Goal: Find specific page/section: Find specific page/section

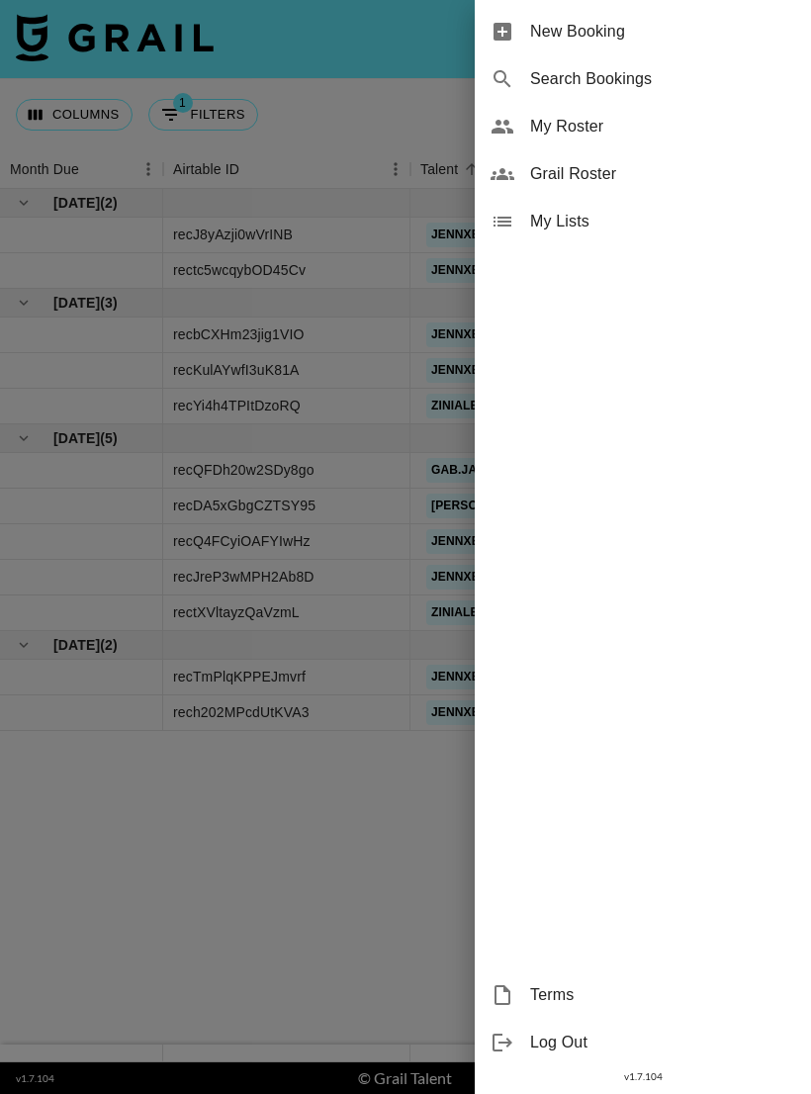
click at [616, 182] on span "Grail Roster" at bounding box center [662, 174] width 265 height 24
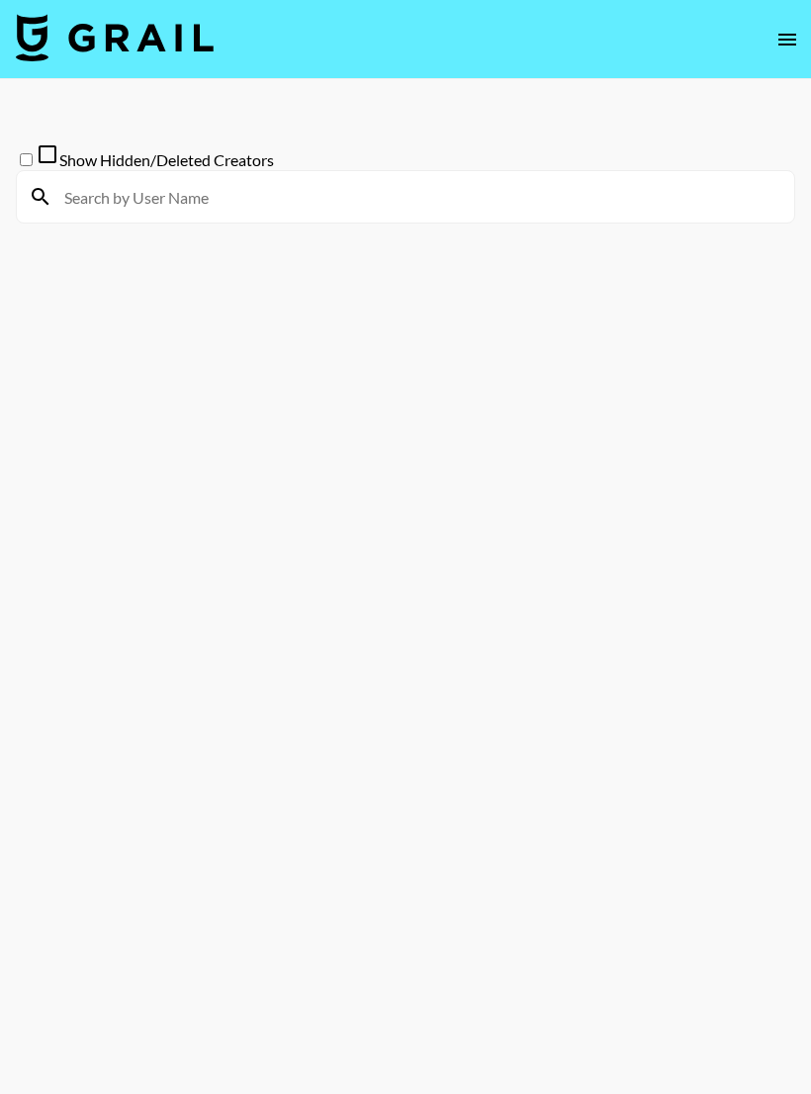
click at [776, 50] on icon "open drawer" at bounding box center [788, 40] width 24 height 24
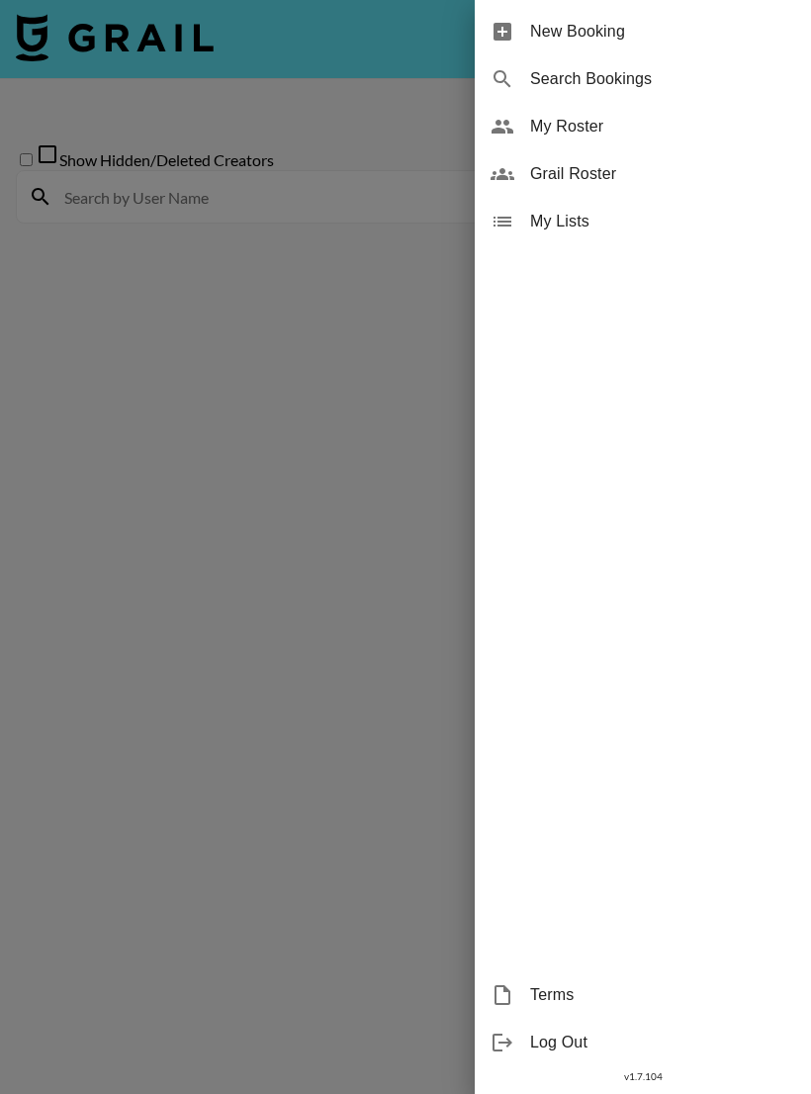
click at [568, 136] on span "My Roster" at bounding box center [662, 127] width 265 height 24
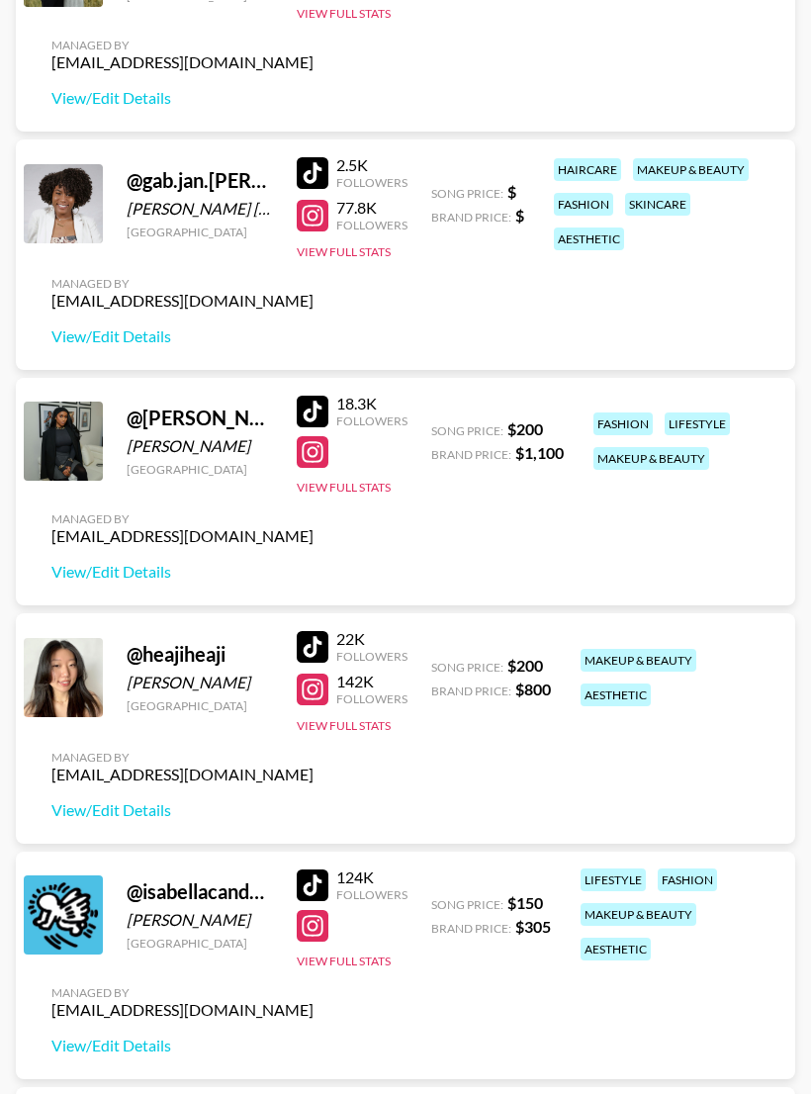
scroll to position [1360, 0]
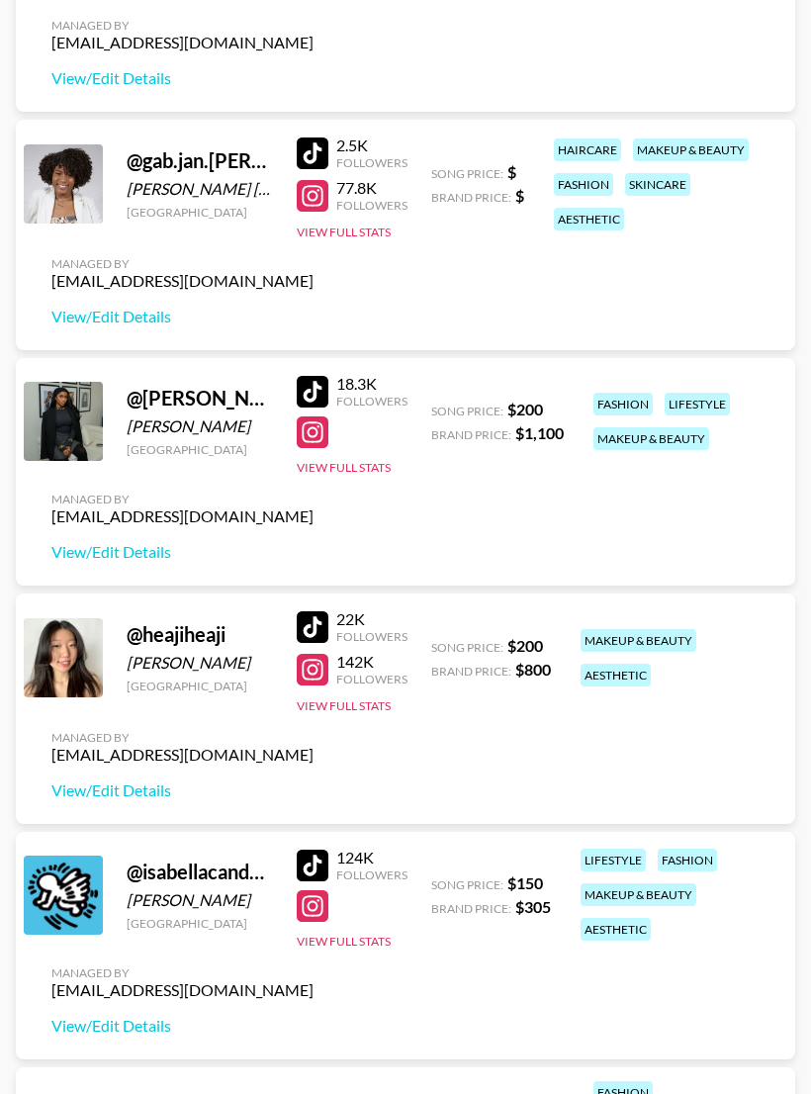
click at [359, 707] on button "View Full Stats" at bounding box center [344, 706] width 94 height 15
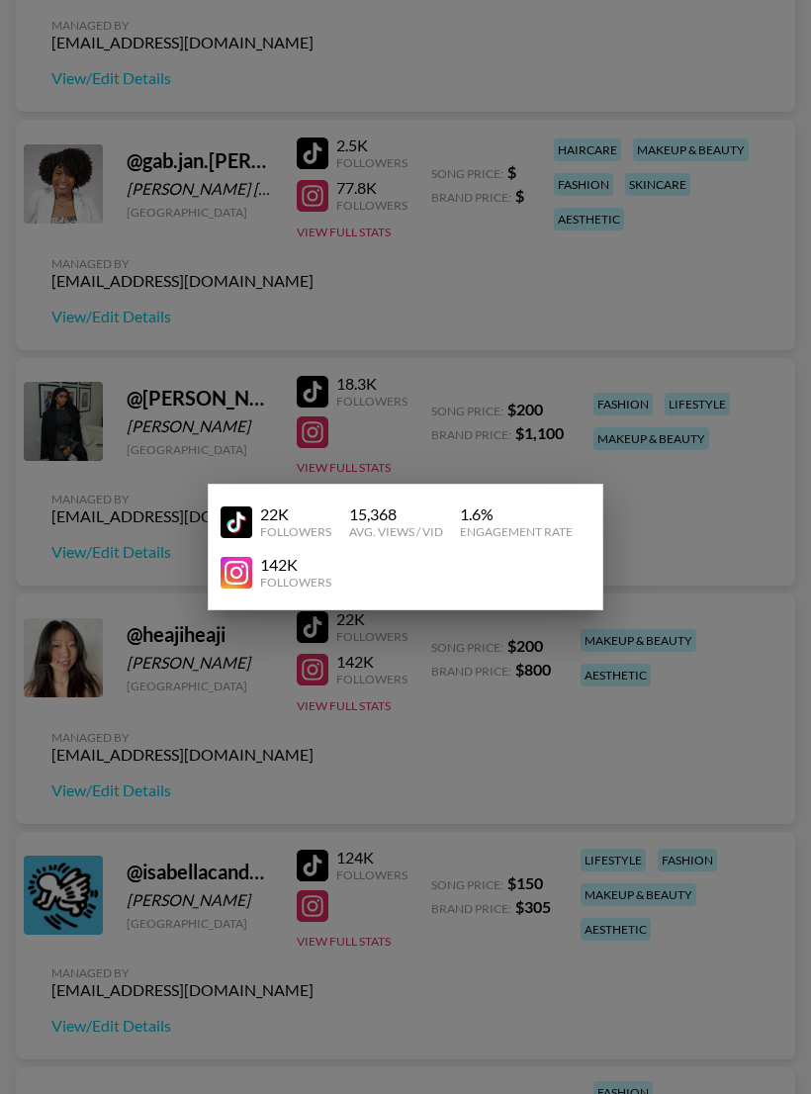
click at [239, 589] on img at bounding box center [237, 573] width 32 height 32
click at [657, 373] on div at bounding box center [405, 547] width 811 height 1094
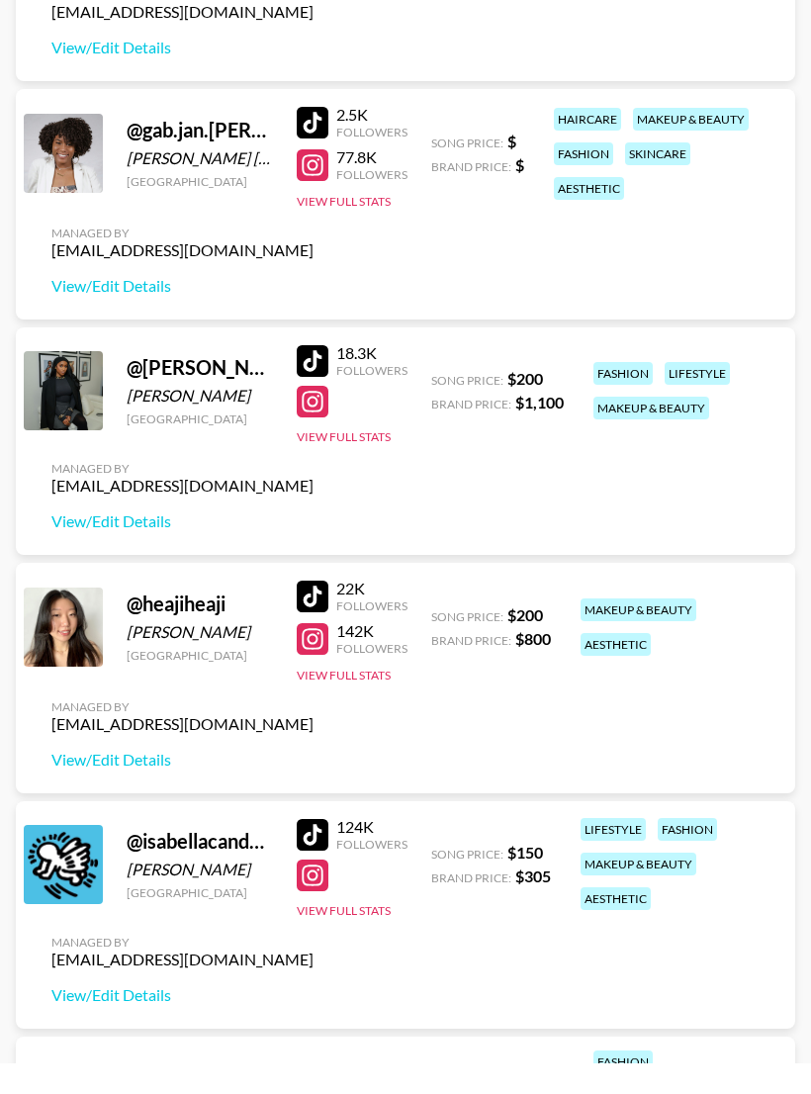
scroll to position [1392, 0]
